Goal: Task Accomplishment & Management: Use online tool/utility

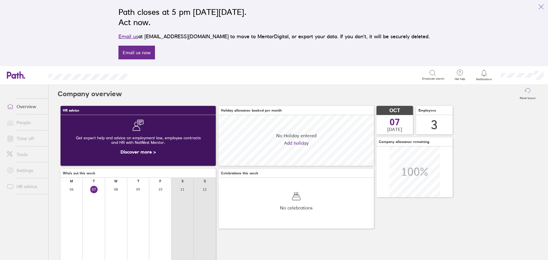
scroll to position [51, 155]
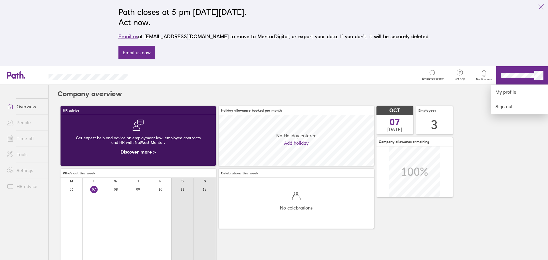
click at [497, 178] on div at bounding box center [274, 130] width 548 height 260
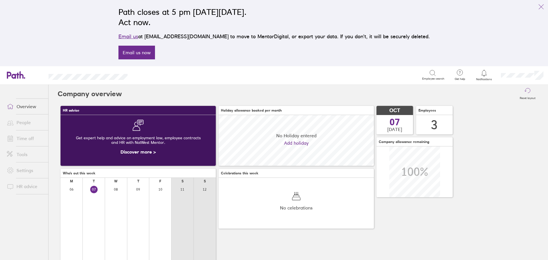
click at [25, 173] on link "Settings" at bounding box center [25, 170] width 46 height 11
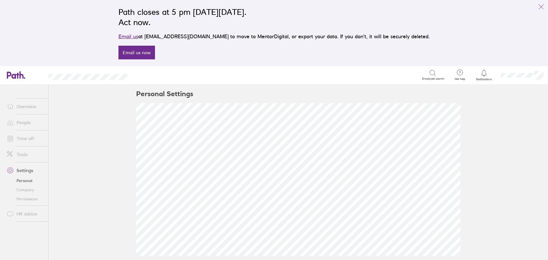
click at [25, 193] on link "Company" at bounding box center [25, 189] width 46 height 9
click at [25, 199] on link "Permissions" at bounding box center [25, 198] width 46 height 9
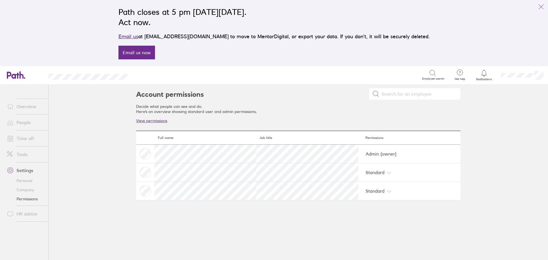
click at [26, 170] on link "Settings" at bounding box center [25, 170] width 46 height 11
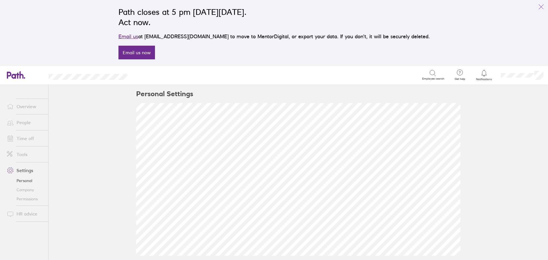
click at [23, 158] on link "Tools" at bounding box center [25, 154] width 46 height 11
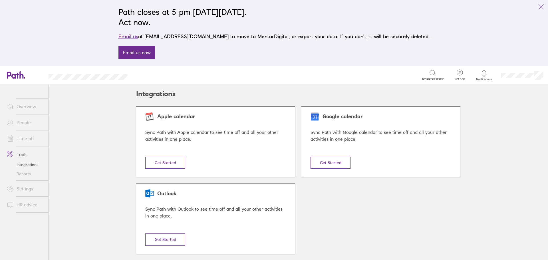
click at [25, 176] on link "Reports" at bounding box center [25, 173] width 46 height 9
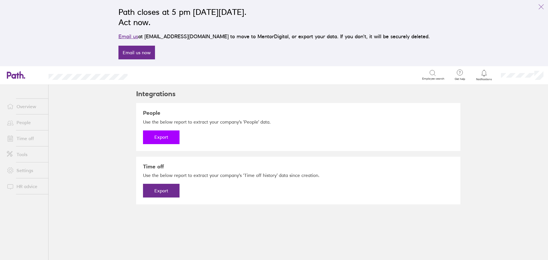
click at [164, 135] on button "Export" at bounding box center [161, 137] width 37 height 14
click at [160, 138] on link "Download" at bounding box center [161, 137] width 37 height 14
click at [156, 190] on button "Export" at bounding box center [161, 191] width 37 height 14
click at [165, 192] on link "Download" at bounding box center [161, 191] width 37 height 14
click at [160, 192] on link "Download" at bounding box center [161, 191] width 37 height 14
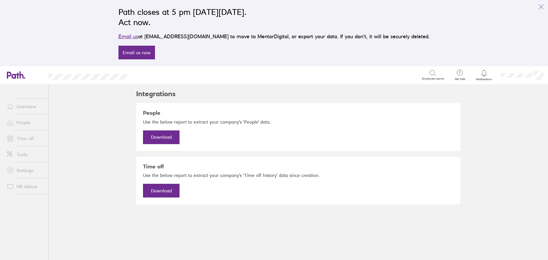
click at [321, 56] on div "Path closes at 5 pm [DATE][DATE]. Act now. Email us at [EMAIL_ADDRESS][DOMAIN_N…" at bounding box center [274, 32] width 321 height 59
click at [264, 54] on div "Path closes at 5 pm [DATE][DATE]. Act now. Email us at [EMAIL_ADDRESS][DOMAIN_N…" at bounding box center [274, 32] width 321 height 59
click at [542, 7] on icon "link" at bounding box center [541, 6] width 7 height 7
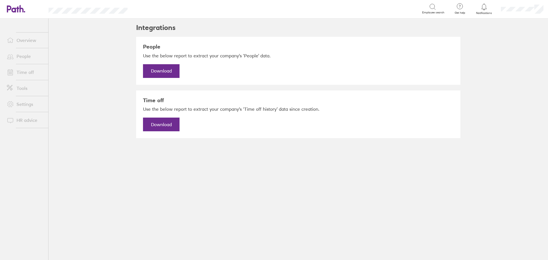
click at [24, 41] on link "Overview" at bounding box center [25, 40] width 46 height 11
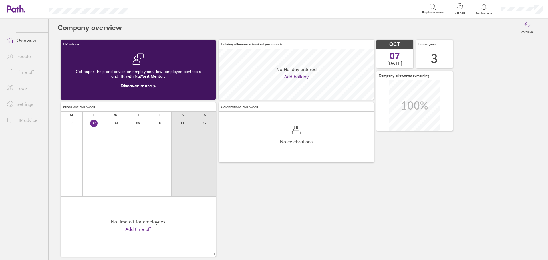
scroll to position [51, 155]
click at [336, 168] on div "HR advice Get expert help and advice on employment law, employee contracts and …" at bounding box center [298, 148] width 481 height 223
